Goal: Task Accomplishment & Management: Manage account settings

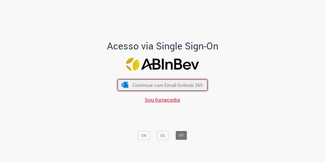
click at [169, 89] on button "Continuar com Email Outlook 365" at bounding box center [163, 84] width 90 height 11
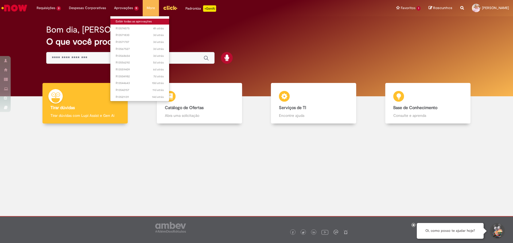
click at [125, 19] on link "Exibir todas as aprovações" at bounding box center [139, 22] width 59 height 6
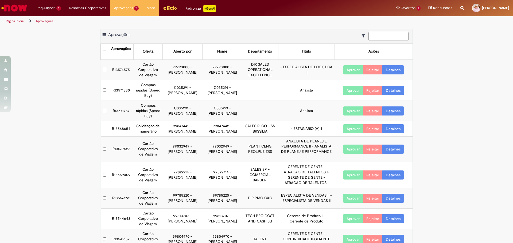
click at [325, 108] on div "Exportar como PDF Exportar como Excel Exportar como CSV Aprovações Aprovações O…" at bounding box center [256, 162] width 513 height 267
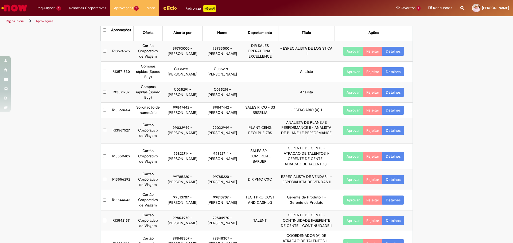
scroll to position [47, 0]
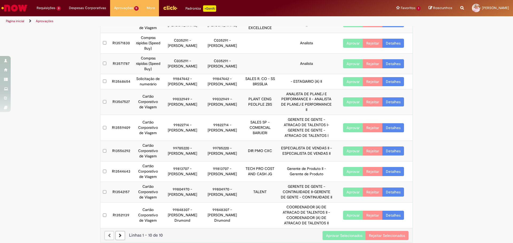
click at [325, 162] on button "Aprovar Selecionados" at bounding box center [343, 235] width 43 height 9
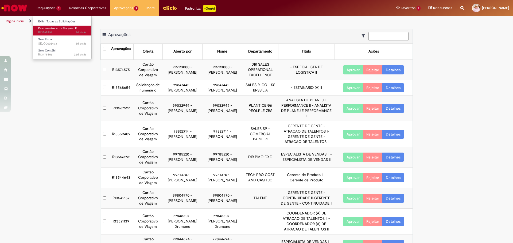
click at [60, 29] on span "Documentos com Bloqueio R" at bounding box center [57, 28] width 39 height 4
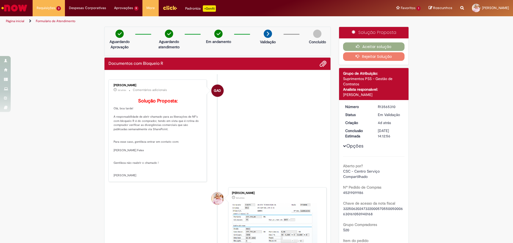
click at [385, 58] on button "Rejeitar Solução" at bounding box center [374, 56] width 62 height 9
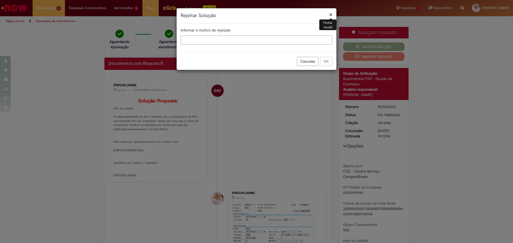
click at [198, 41] on input "text" at bounding box center [256, 40] width 152 height 9
type input "**********"
click at [324, 61] on button "OK" at bounding box center [326, 61] width 12 height 9
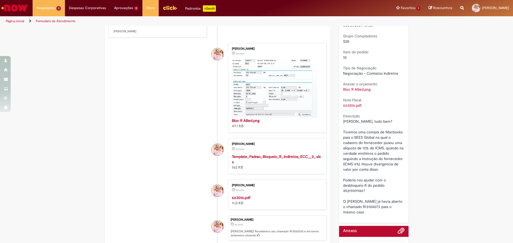
scroll to position [187, 0]
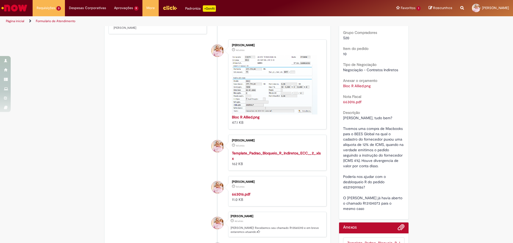
click at [349, 185] on span "Olá Siumara, tudo bem? Tivemos uma compra de Macbooks para o BEES Global na qua…" at bounding box center [373, 164] width 61 height 96
copy span "4521909986"
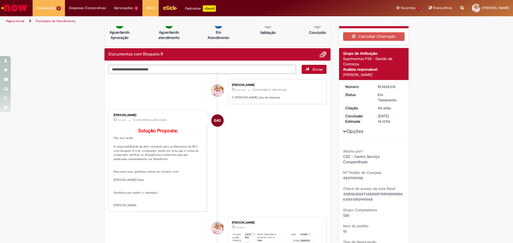
scroll to position [0, 0]
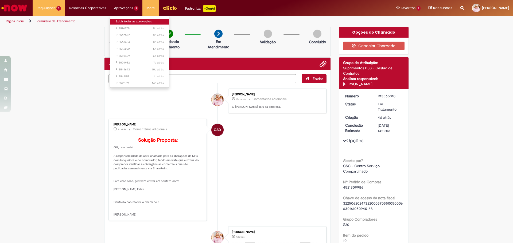
click at [124, 24] on link "Exibir todas as aprovações" at bounding box center [139, 22] width 59 height 6
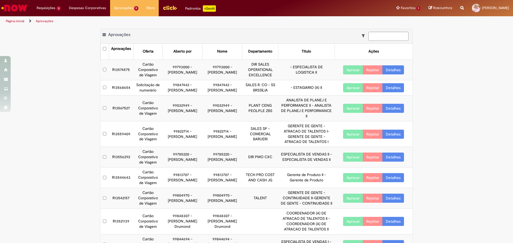
click at [394, 69] on link "Detalhes" at bounding box center [393, 69] width 22 height 9
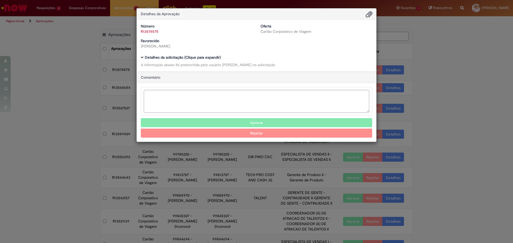
click at [171, 58] on b "Detalhes da solicitação (Clique para expandir)" at bounding box center [183, 57] width 76 height 5
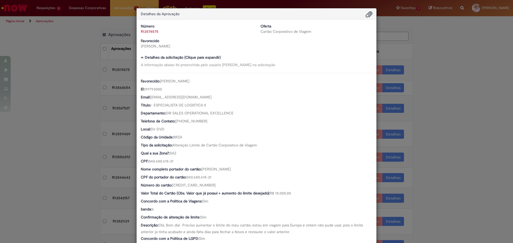
click at [414, 63] on div "Detalhes da Aprovação Número R13574575 Oferta Cartão Corporativo de Viagem Favo…" at bounding box center [256, 121] width 513 height 243
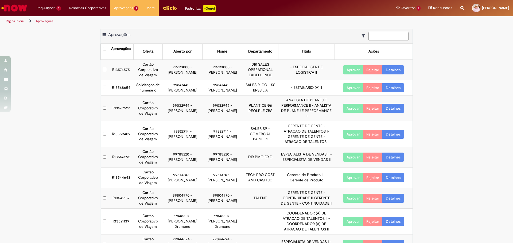
click at [394, 91] on link "Detalhes" at bounding box center [393, 87] width 22 height 9
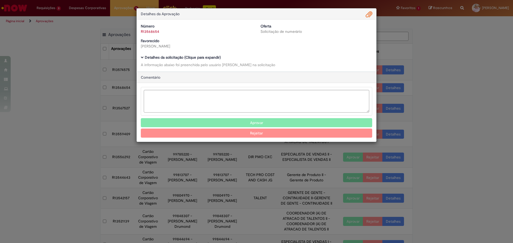
click at [162, 61] on div "Detalhes da solicitação (Clique para expandir) A informação abaixo foi preenchi…" at bounding box center [256, 62] width 231 height 12
click at [162, 58] on b "Detalhes da solicitação (Clique para expandir)" at bounding box center [183, 57] width 76 height 5
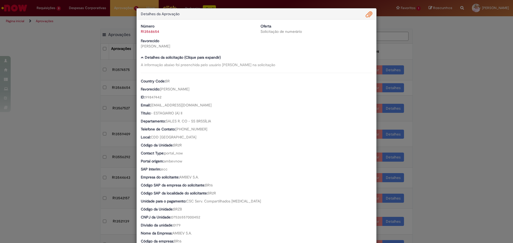
click at [447, 85] on div "Detalhes da Aprovação Número R13568654 Oferta Solicitação de numerário Favoreci…" at bounding box center [256, 121] width 513 height 243
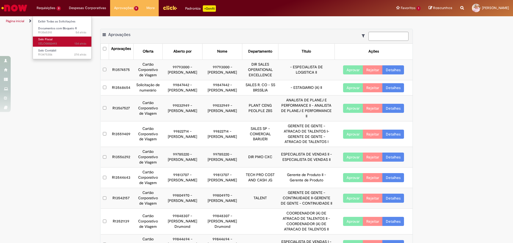
click at [64, 42] on span "13d atrás 13 dias atrás SELO0002493" at bounding box center [62, 44] width 48 height 4
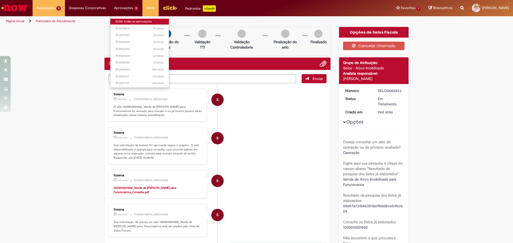
click at [126, 23] on link "Exibir todas as aprovações" at bounding box center [139, 22] width 59 height 6
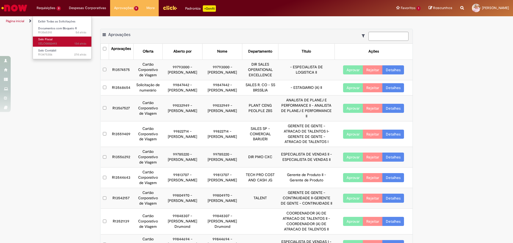
click at [59, 44] on span "13d atrás 13 dias atrás SELO0002493" at bounding box center [62, 44] width 48 height 4
